Goal: Information Seeking & Learning: Learn about a topic

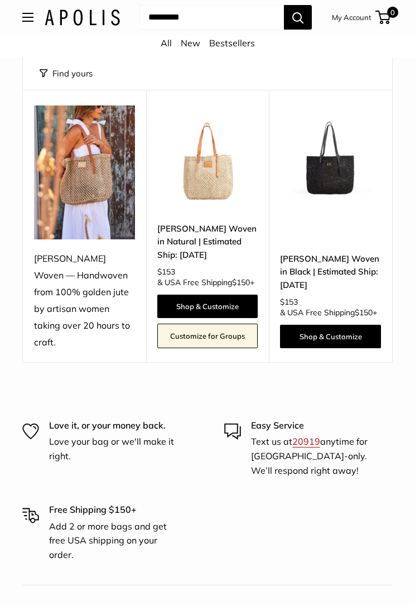
scroll to position [104, 0]
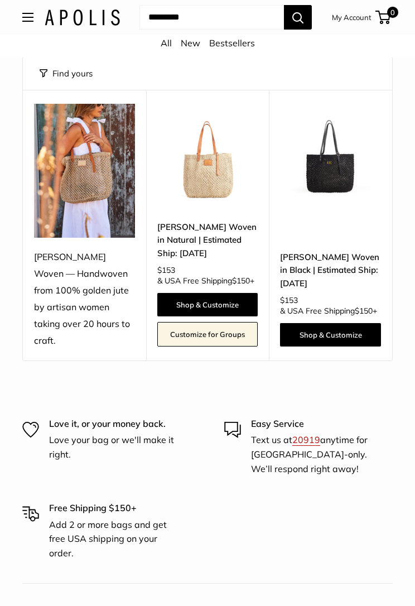
click at [330, 255] on link "[PERSON_NAME] Woven in Black | Estimated Ship: [DATE]" at bounding box center [330, 270] width 101 height 39
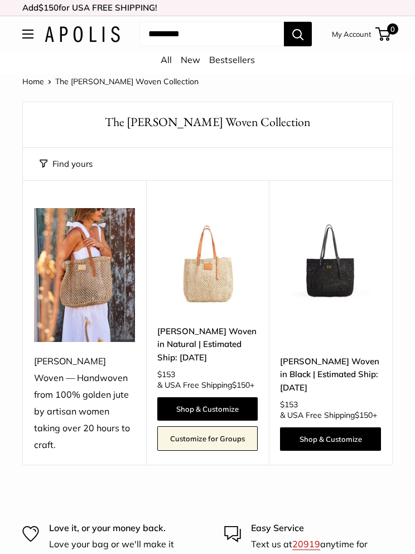
scroll to position [104, 0]
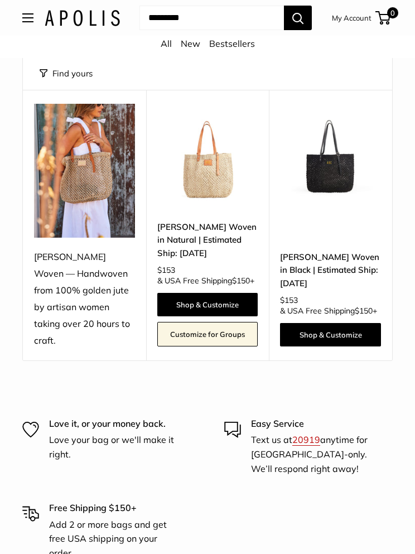
click at [224, 242] on link "[PERSON_NAME] Woven in Natural | Estimated Ship: [DATE]" at bounding box center [207, 239] width 101 height 39
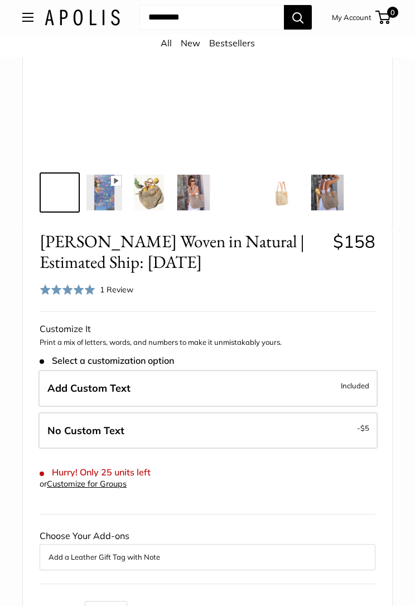
scroll to position [290, 0]
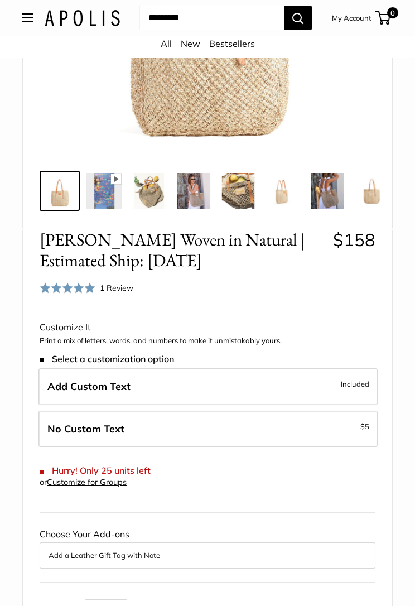
click at [248, 193] on img at bounding box center [238, 191] width 36 height 36
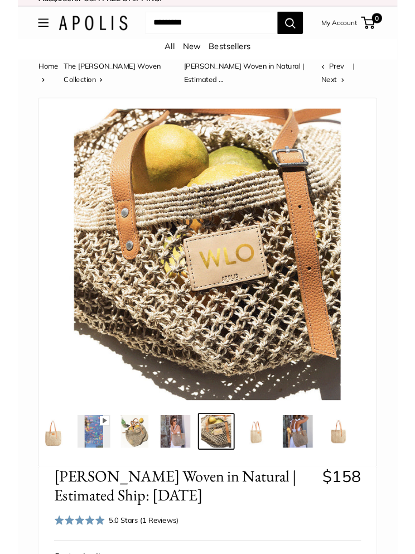
scroll to position [0, 0]
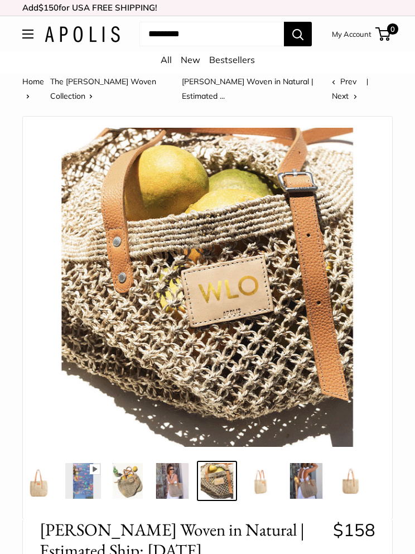
click at [377, 290] on div at bounding box center [208, 287] width 342 height 319
